Goal: Information Seeking & Learning: Check status

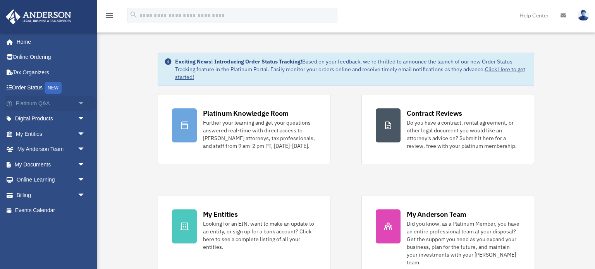
click at [47, 104] on link "Platinum Q&A arrow_drop_down" at bounding box center [50, 103] width 91 height 15
click at [60, 105] on link "Platinum Q&A arrow_drop_down" at bounding box center [50, 103] width 91 height 15
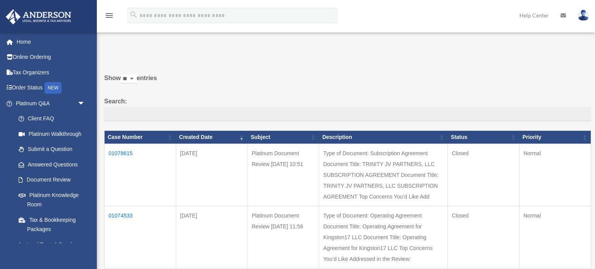
click at [122, 153] on td "01078615" at bounding box center [141, 175] width 72 height 62
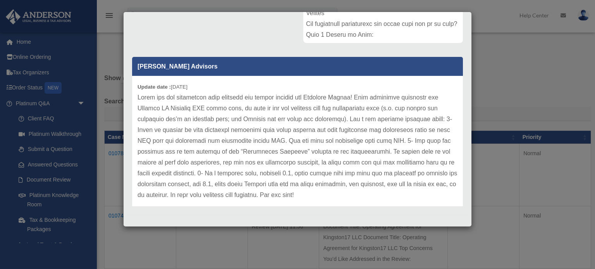
scroll to position [199, 0]
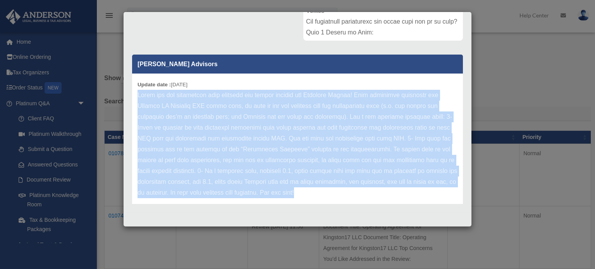
drag, startPoint x: 283, startPoint y: 192, endPoint x: 130, endPoint y: 96, distance: 181.1
click at [130, 96] on div "Anderson Advisors Update date : 08-22-2025" at bounding box center [297, 126] width 342 height 155
copy p "Thank you for submitting your document for review through the Platinum Portal! …"
click at [244, 160] on p at bounding box center [297, 144] width 320 height 108
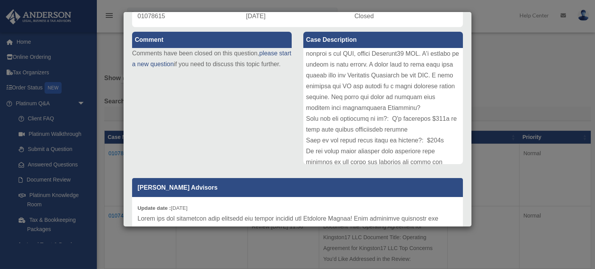
scroll to position [30, 0]
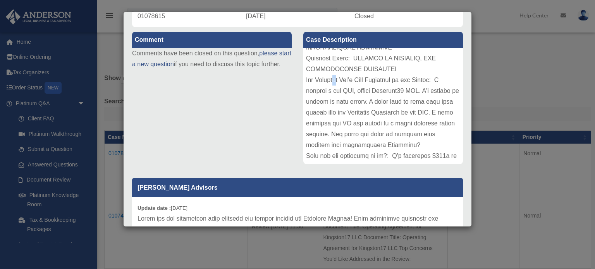
click at [339, 79] on div at bounding box center [382, 106] width 159 height 116
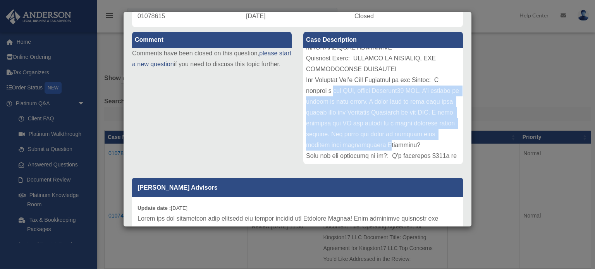
drag, startPoint x: 334, startPoint y: 89, endPoint x: 344, endPoint y: 141, distance: 52.5
click at [344, 141] on div at bounding box center [382, 106] width 159 height 116
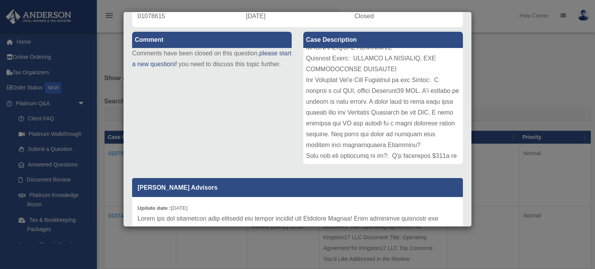
click at [97, 141] on div "Case Detail × Platinum Document Review 08/15/2025 10:51 Case Number 01078615 Cr…" at bounding box center [297, 134] width 595 height 269
